Goal: Find specific page/section: Find specific page/section

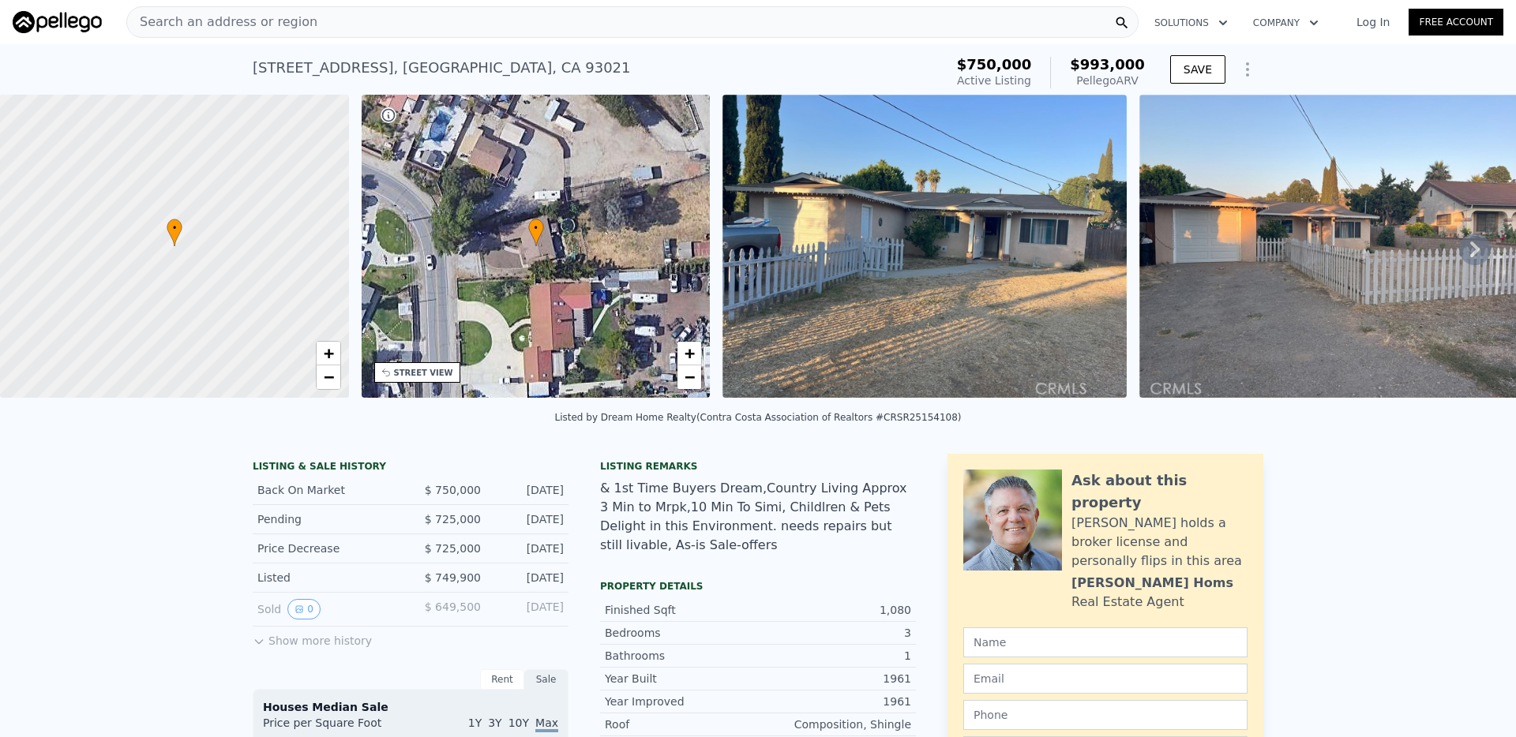
click at [485, 28] on div "Search an address or region" at bounding box center [632, 22] width 1012 height 32
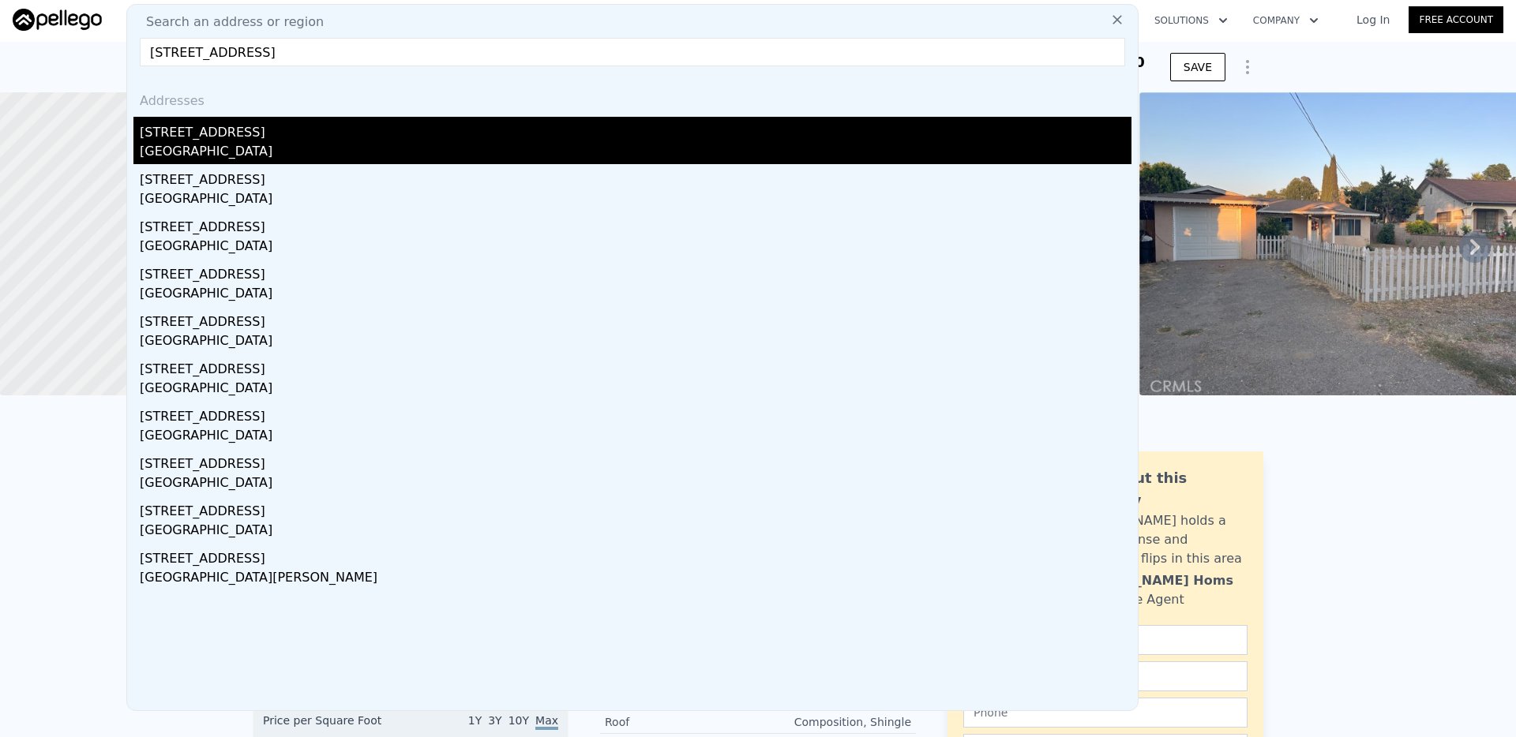
type input "[STREET_ADDRESS]"
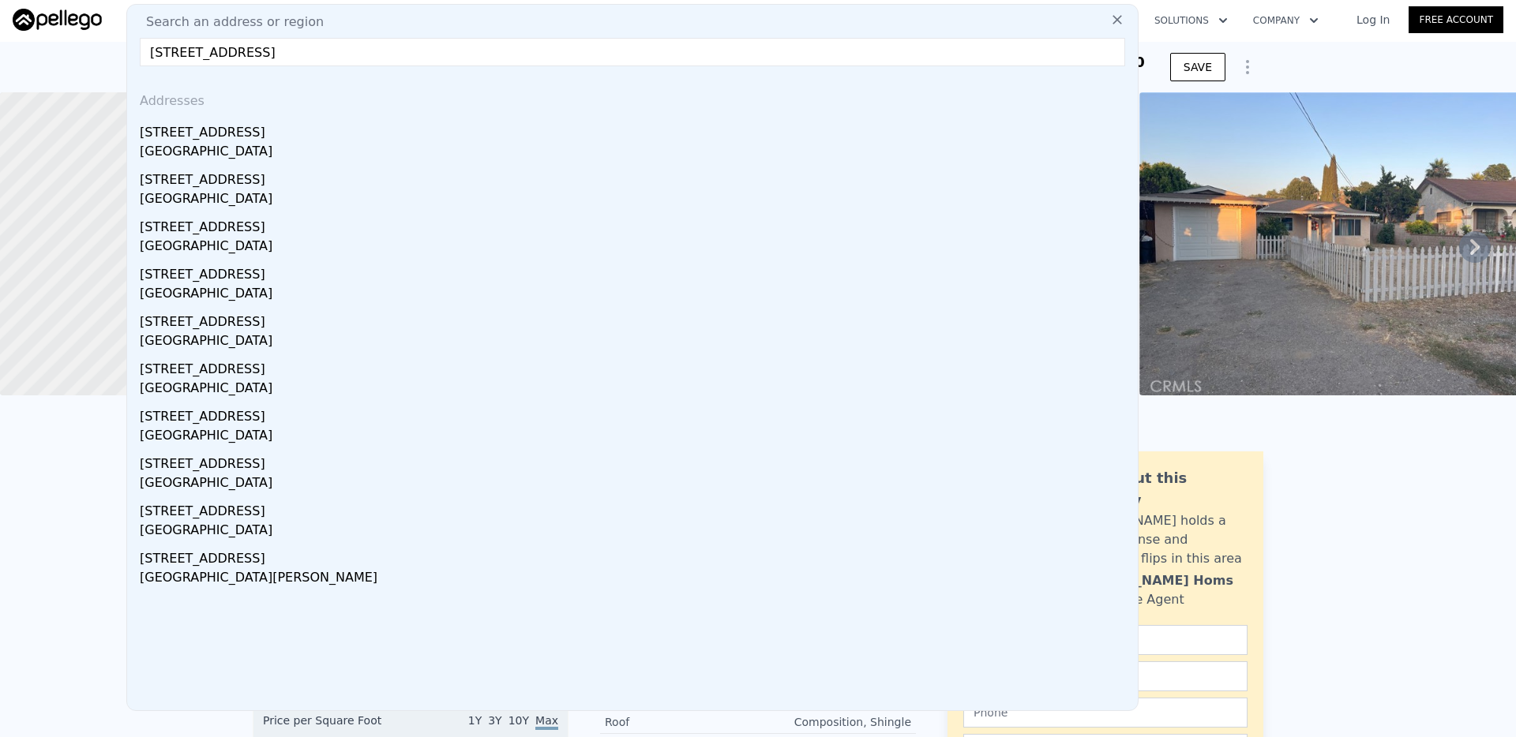
click at [279, 137] on div "[STREET_ADDRESS]" at bounding box center [636, 129] width 992 height 25
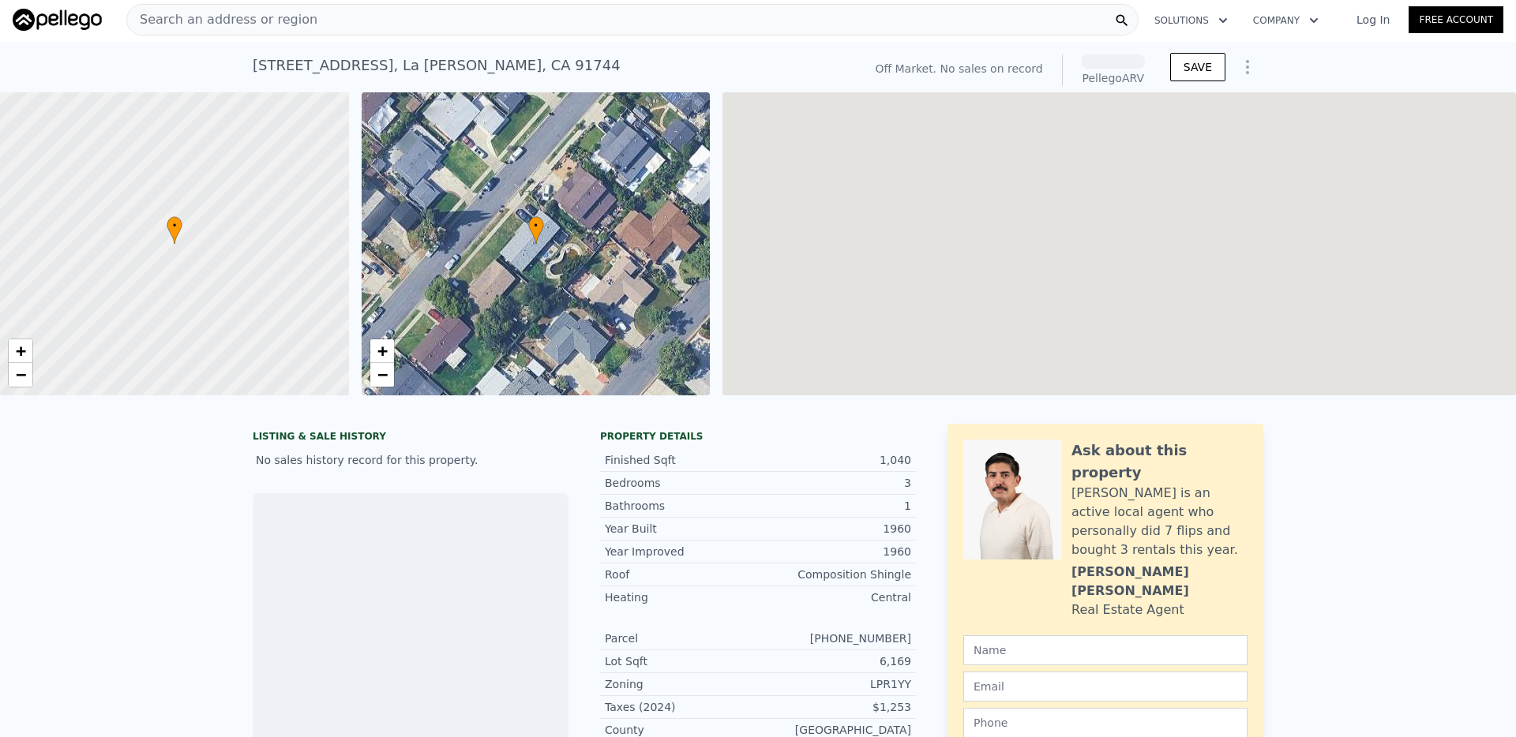
click at [275, 20] on span "Search an address or region" at bounding box center [222, 19] width 190 height 19
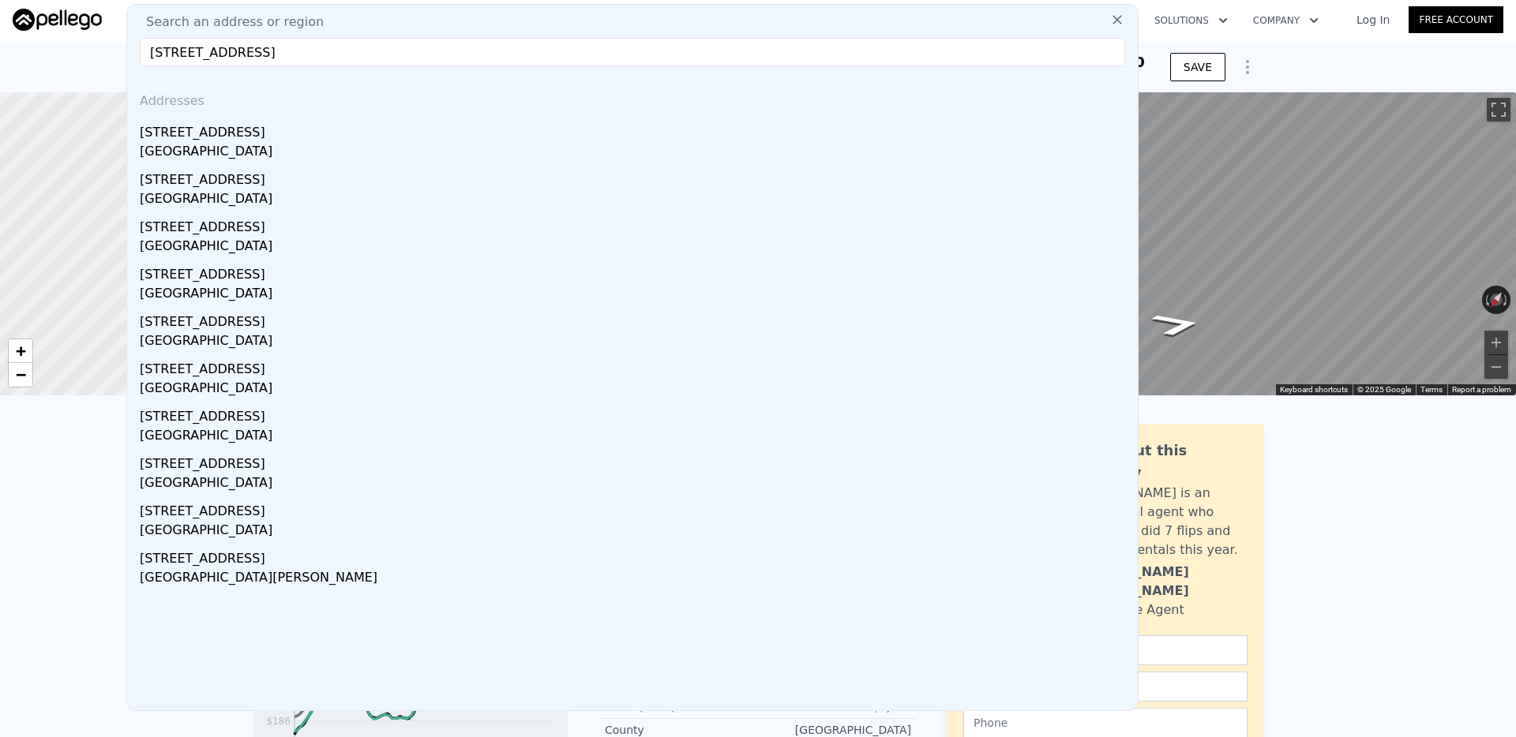
drag, startPoint x: 264, startPoint y: 51, endPoint x: 765, endPoint y: 65, distance: 500.7
click at [761, 67] on div "Search an address or region [STREET_ADDRESS][GEOGRAPHIC_DATA] Addresses [STREET…" at bounding box center [632, 357] width 1012 height 707
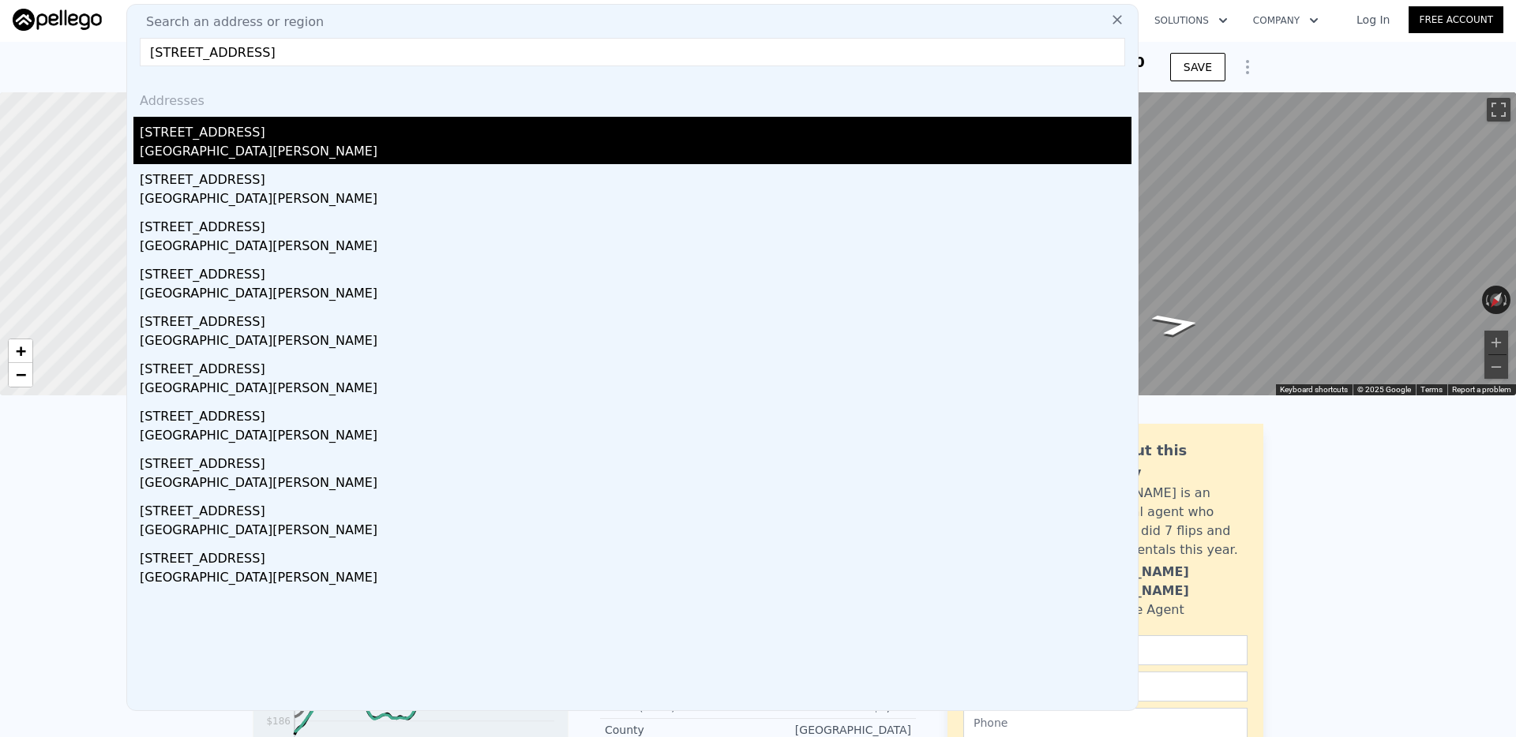
type input "[STREET_ADDRESS]"
click at [358, 144] on div "[GEOGRAPHIC_DATA][PERSON_NAME]" at bounding box center [636, 153] width 992 height 22
